Goal: Obtain resource: Download file/media

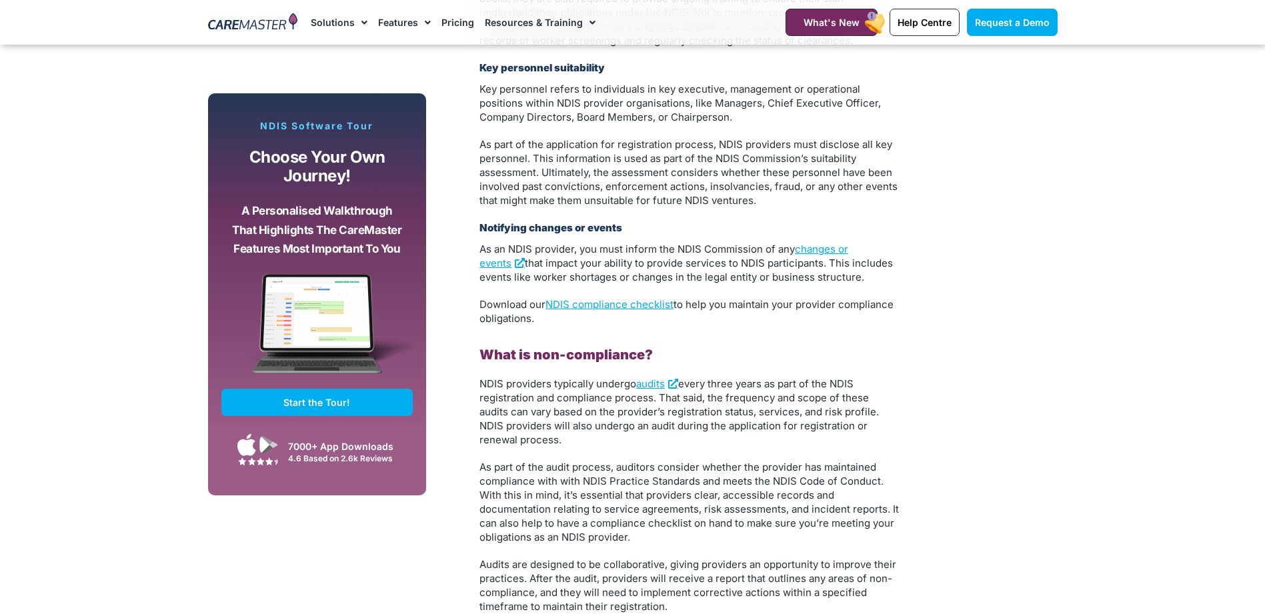
scroll to position [2266, 0]
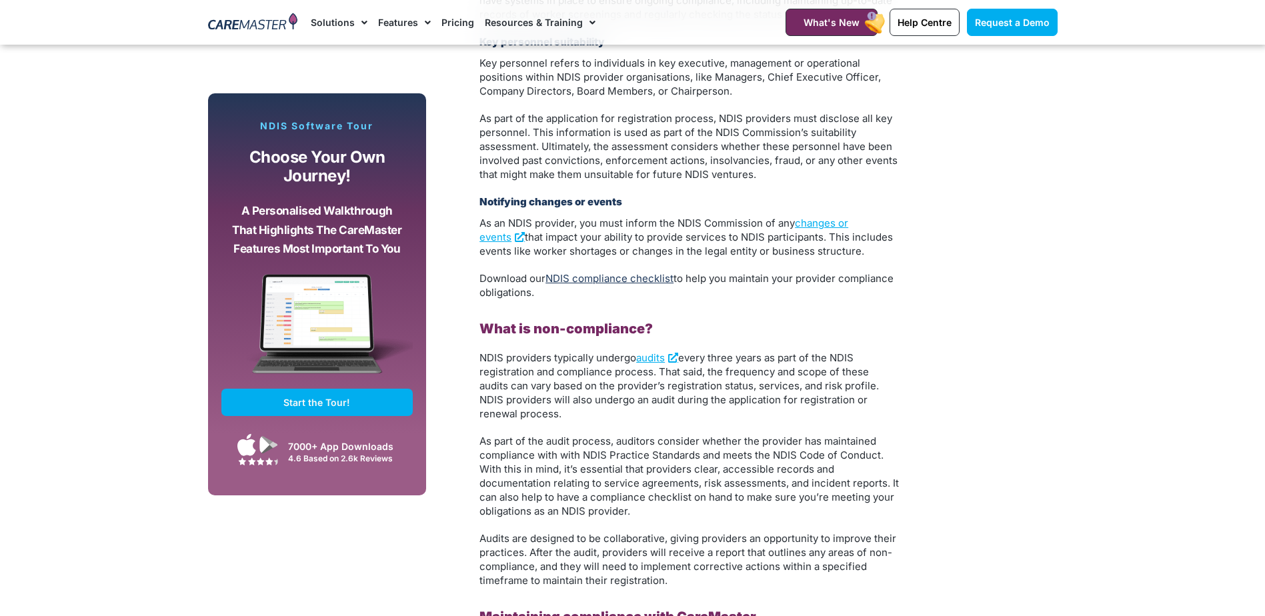
click at [609, 272] on link "NDIS compliance checklist" at bounding box center [609, 278] width 128 height 13
